Goal: Information Seeking & Learning: Learn about a topic

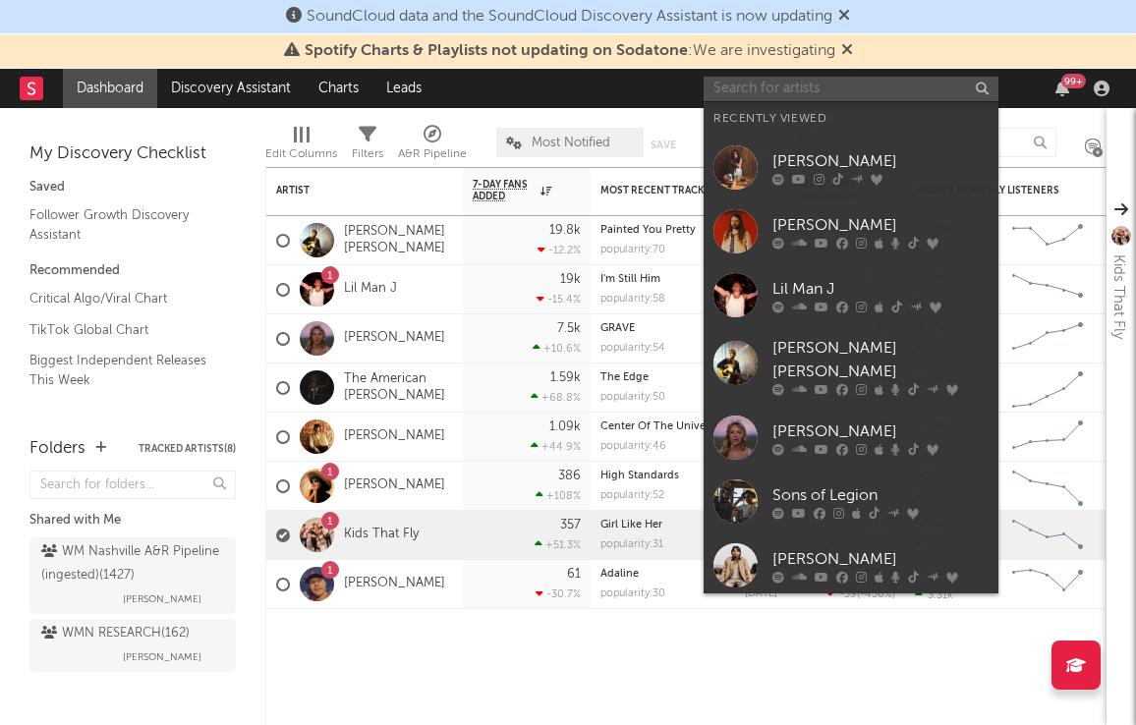
click at [882, 84] on input "text" at bounding box center [850, 89] width 295 height 25
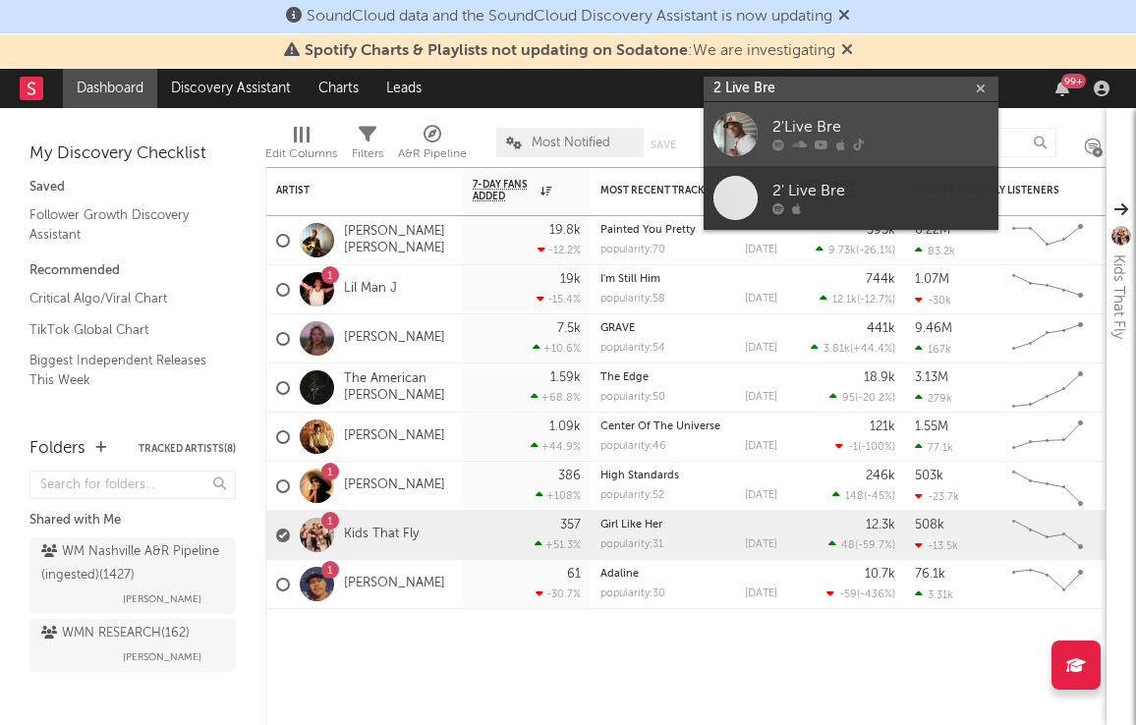
type input "2 Live Bre"
click at [805, 125] on div "2'Live Bre" at bounding box center [880, 128] width 216 height 24
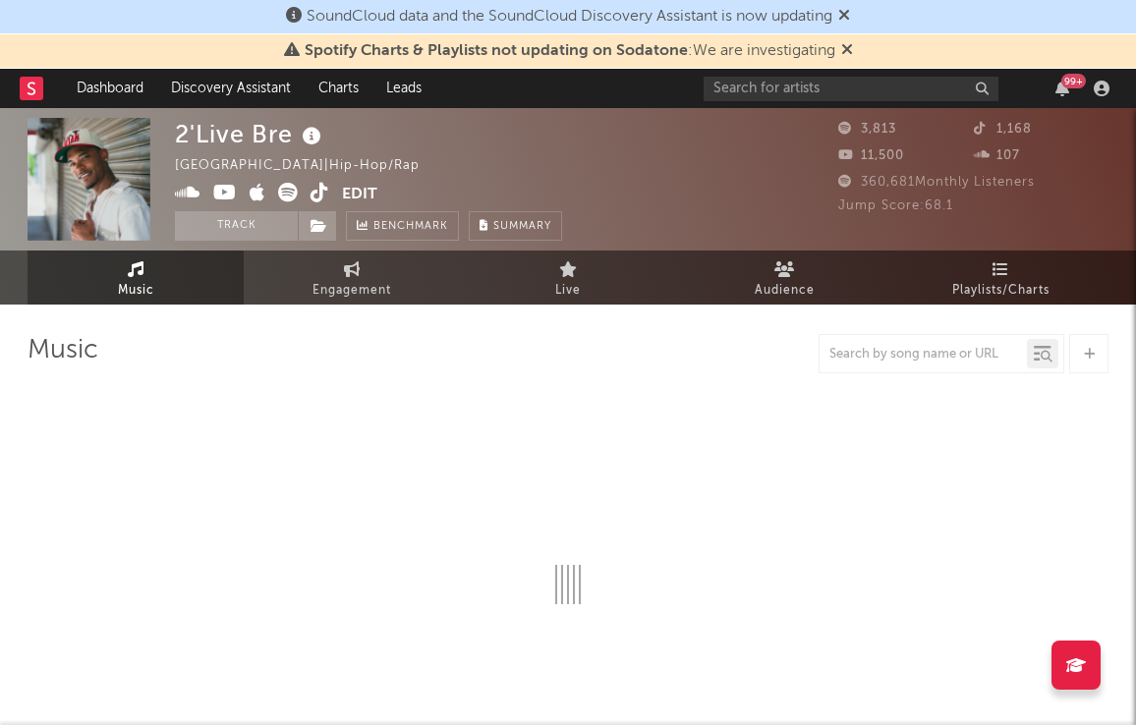
select select "6m"
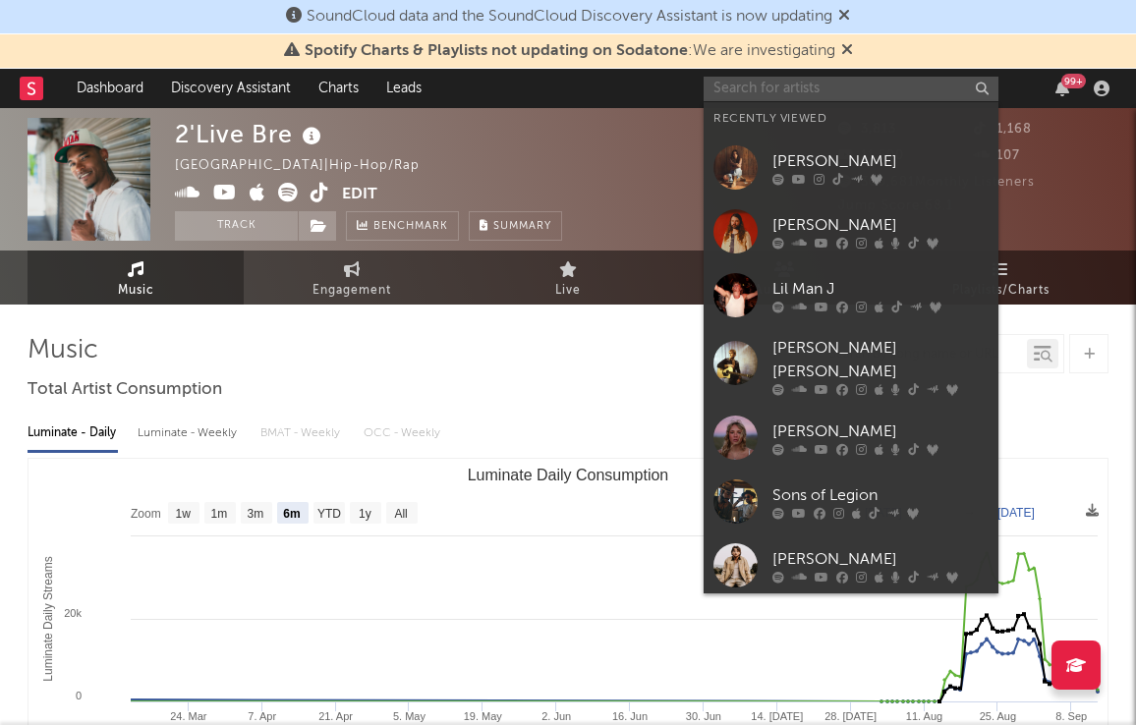
click at [852, 95] on input "text" at bounding box center [850, 89] width 295 height 25
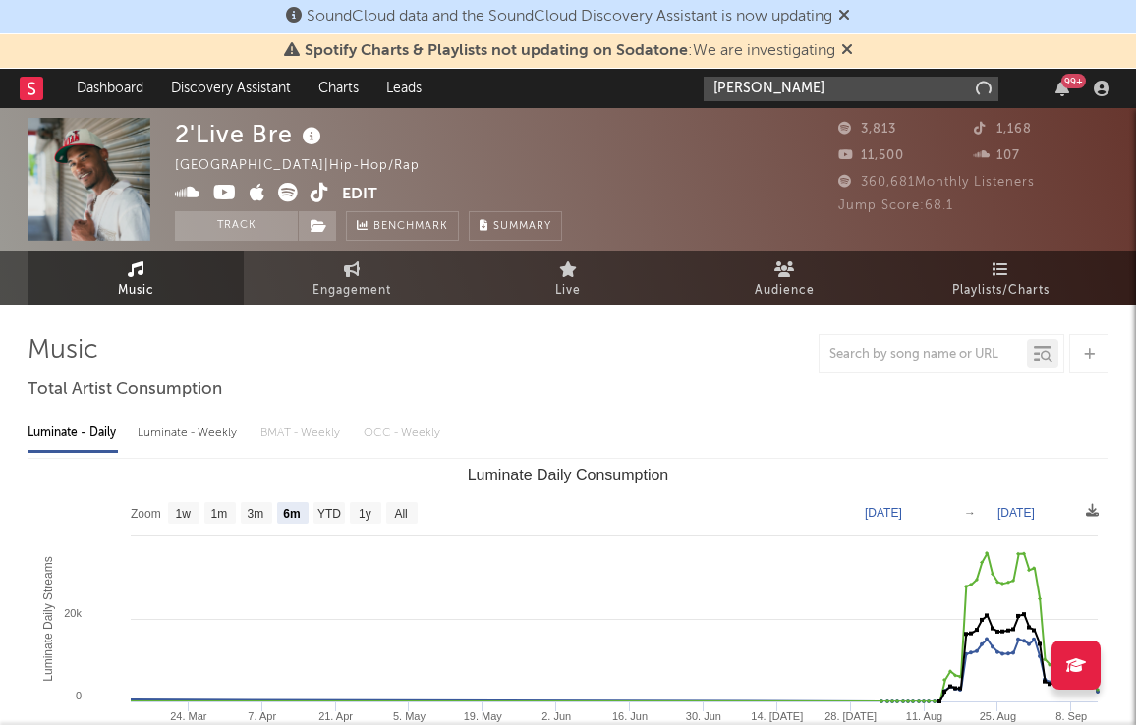
type input "[PERSON_NAME]"
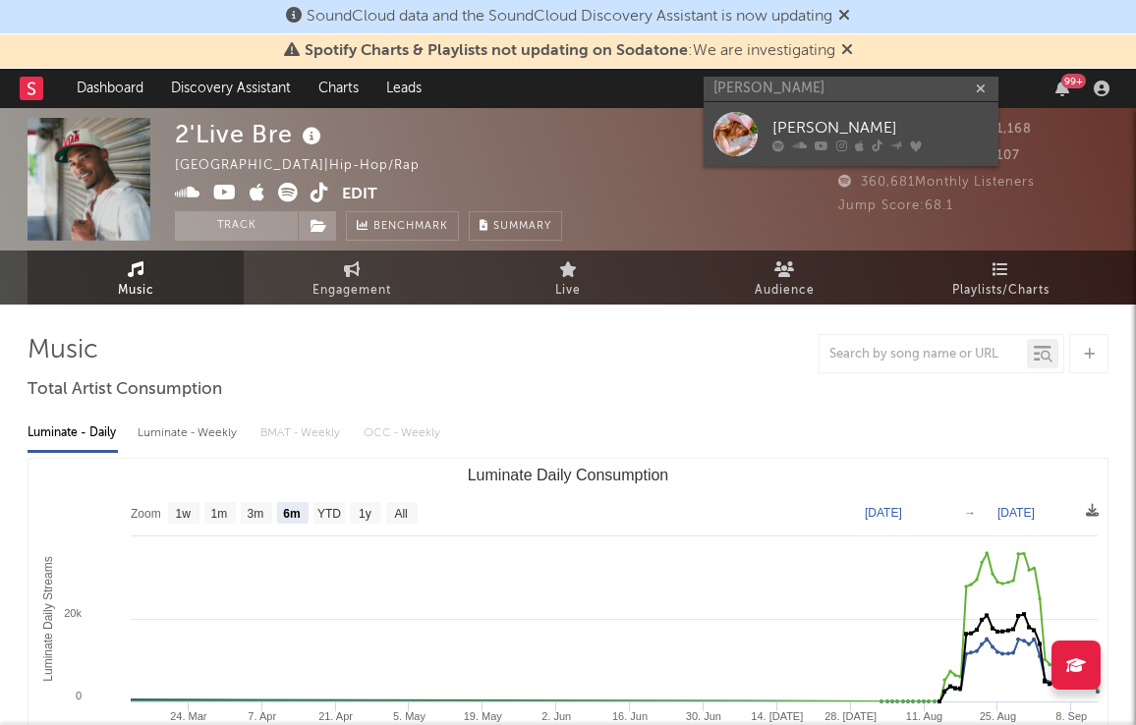
click at [839, 126] on div "[PERSON_NAME]" at bounding box center [880, 128] width 216 height 24
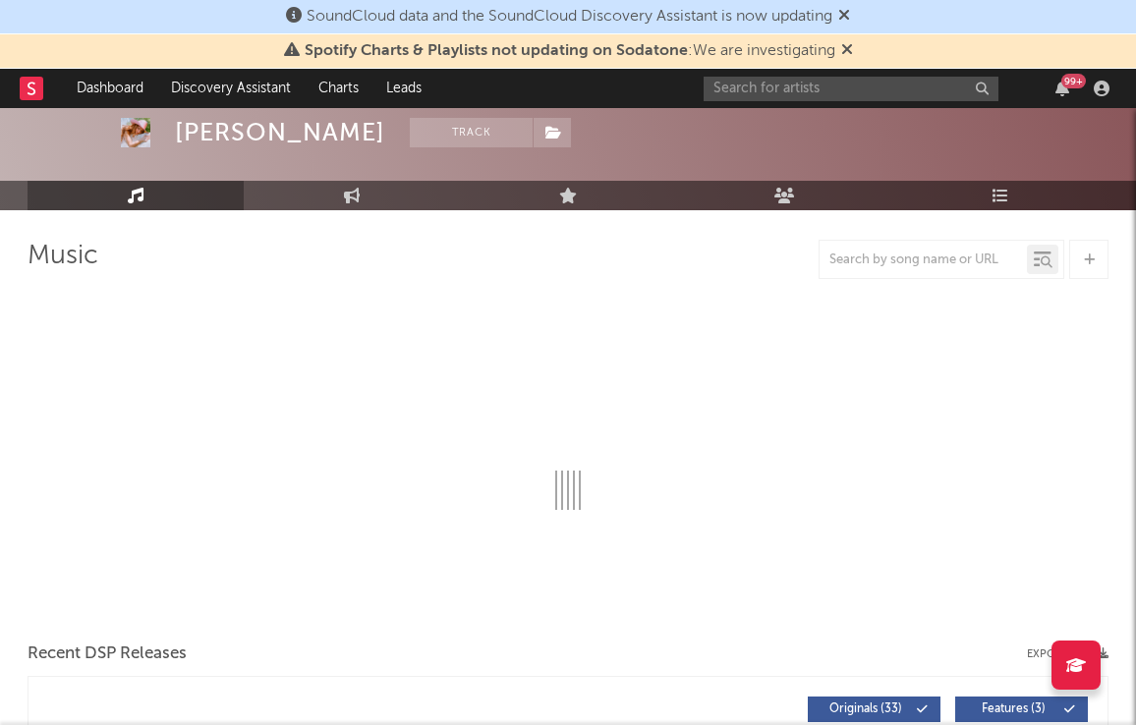
select select "6m"
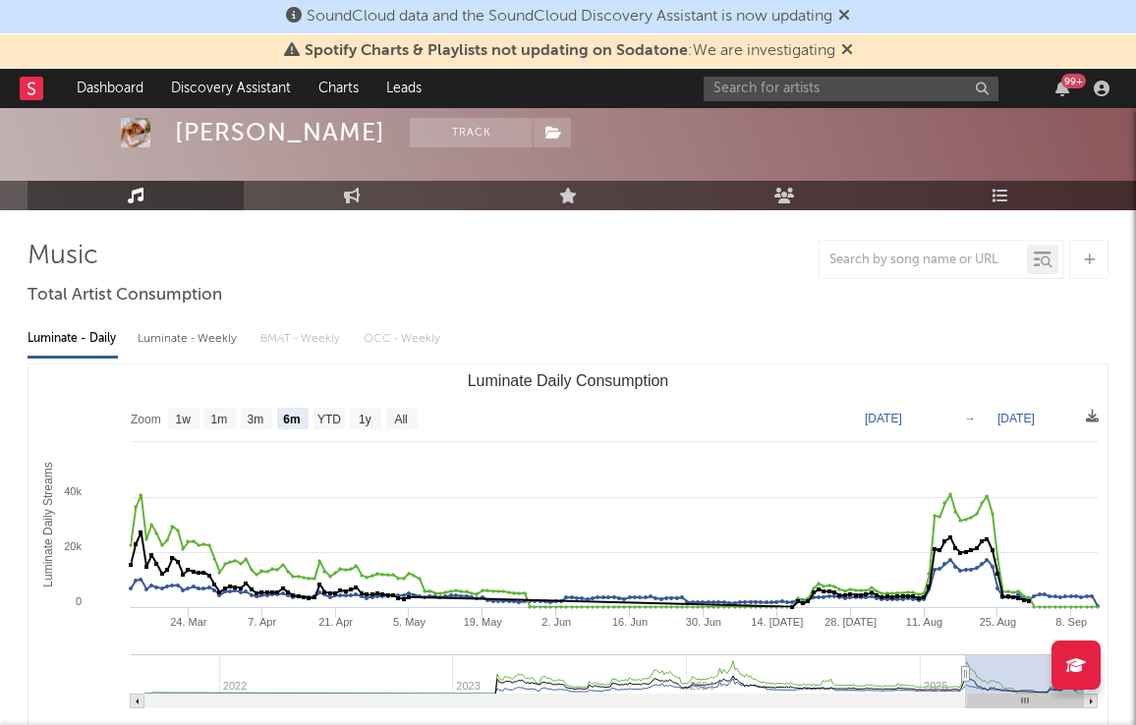
scroll to position [100, 0]
